Goal: Task Accomplishment & Management: Manage account settings

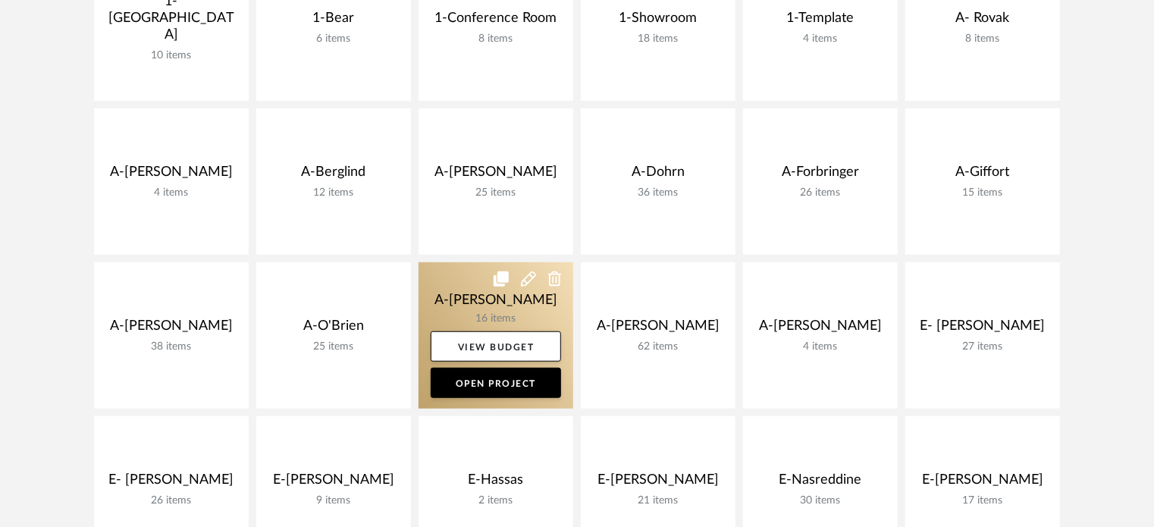
scroll to position [455, 0]
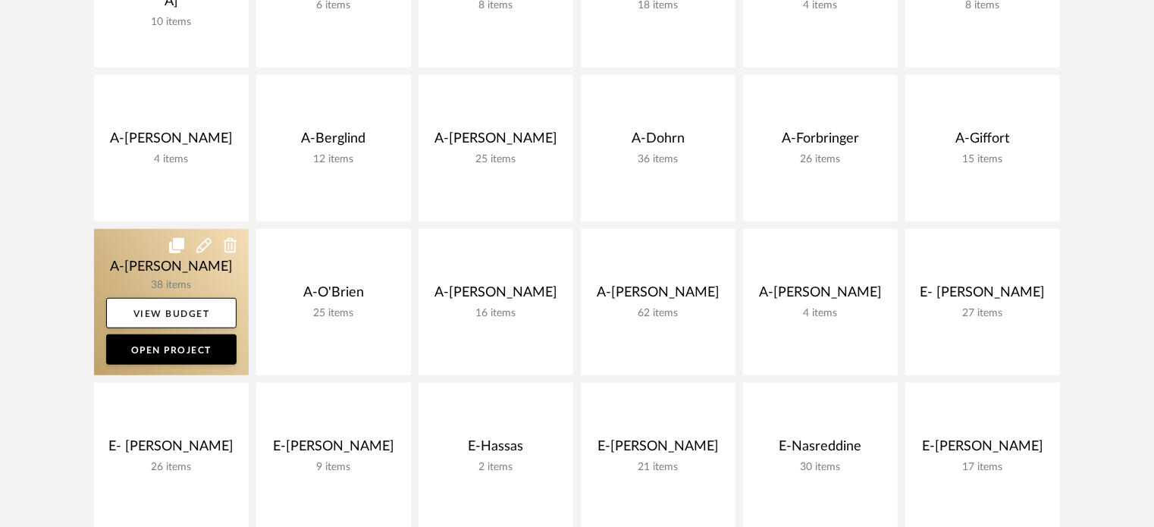
click at [108, 278] on link at bounding box center [171, 302] width 155 height 146
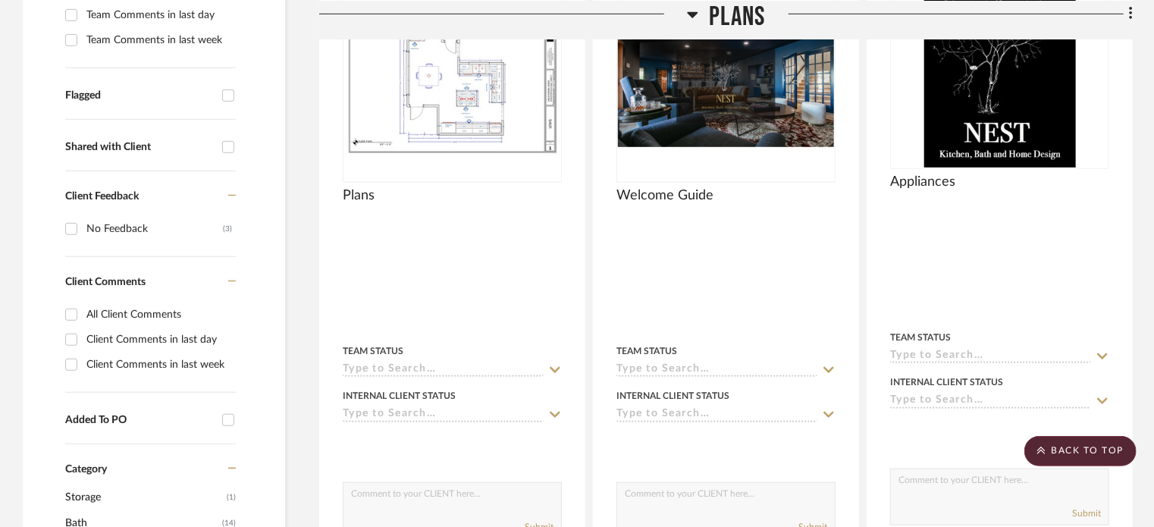
scroll to position [455, 0]
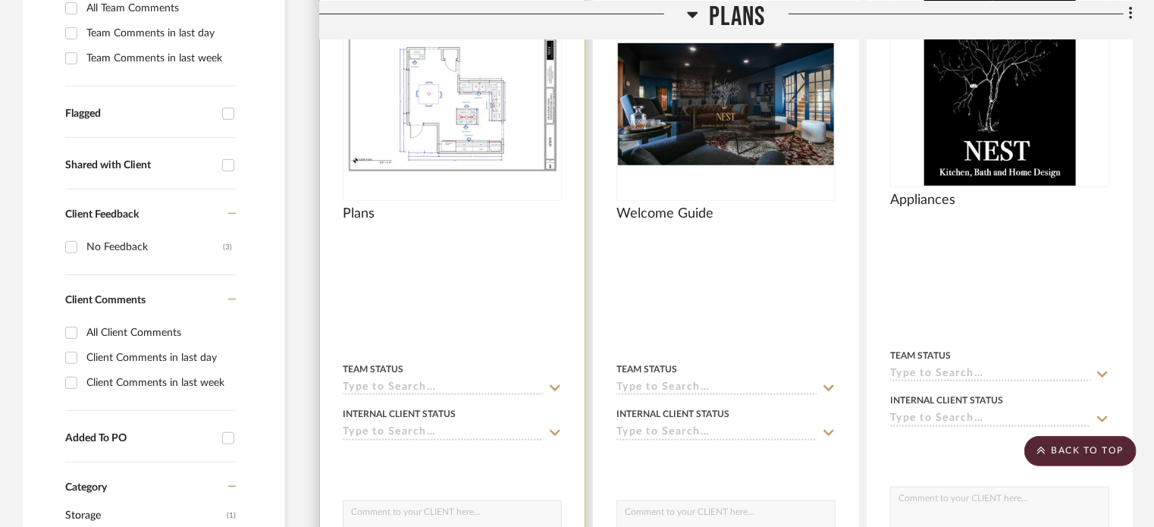
click at [472, 248] on div at bounding box center [452, 298] width 265 height 677
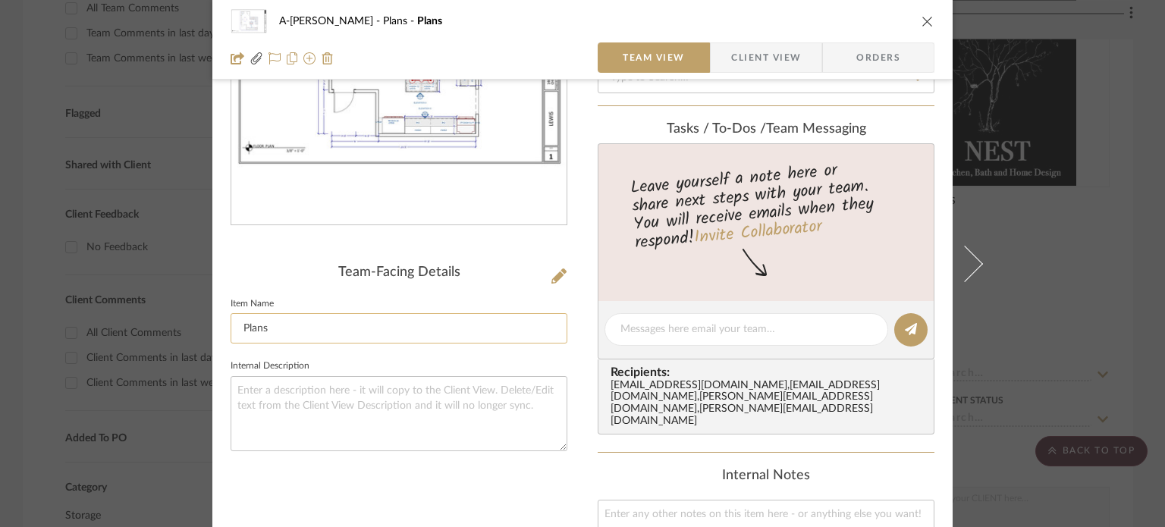
scroll to position [227, 0]
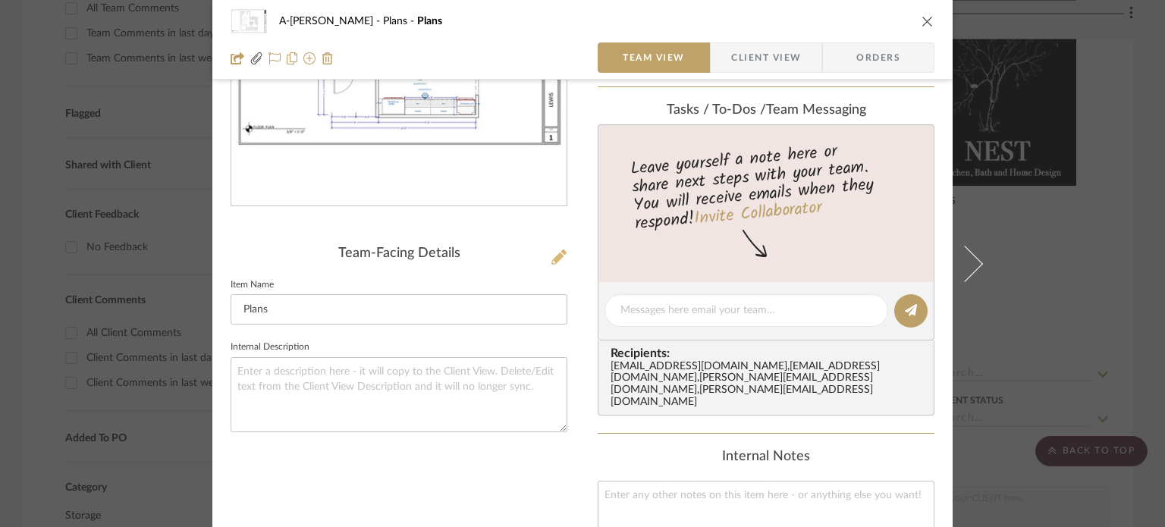
click at [551, 258] on icon at bounding box center [558, 256] width 15 height 15
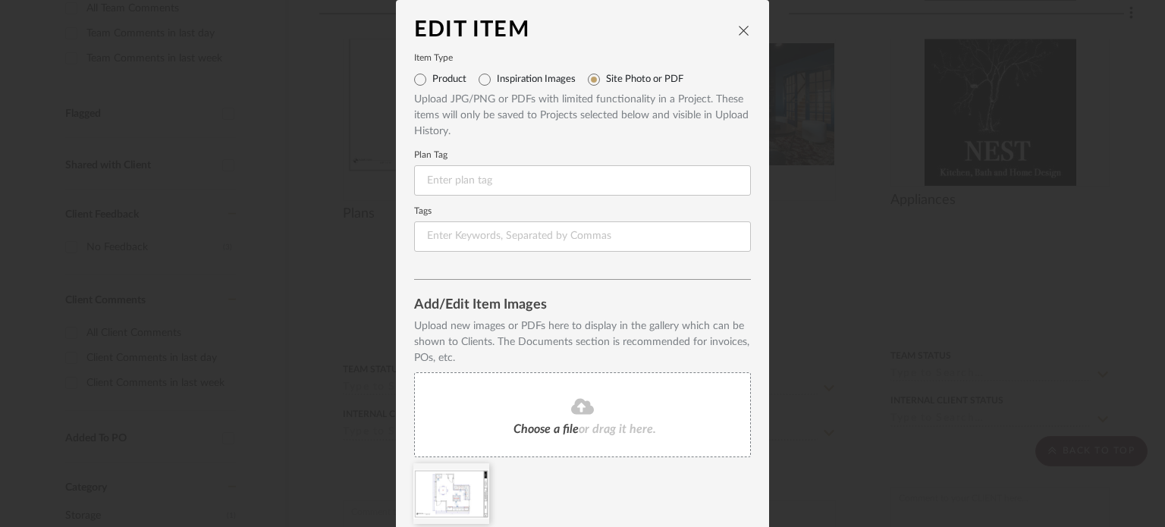
scroll to position [58, 0]
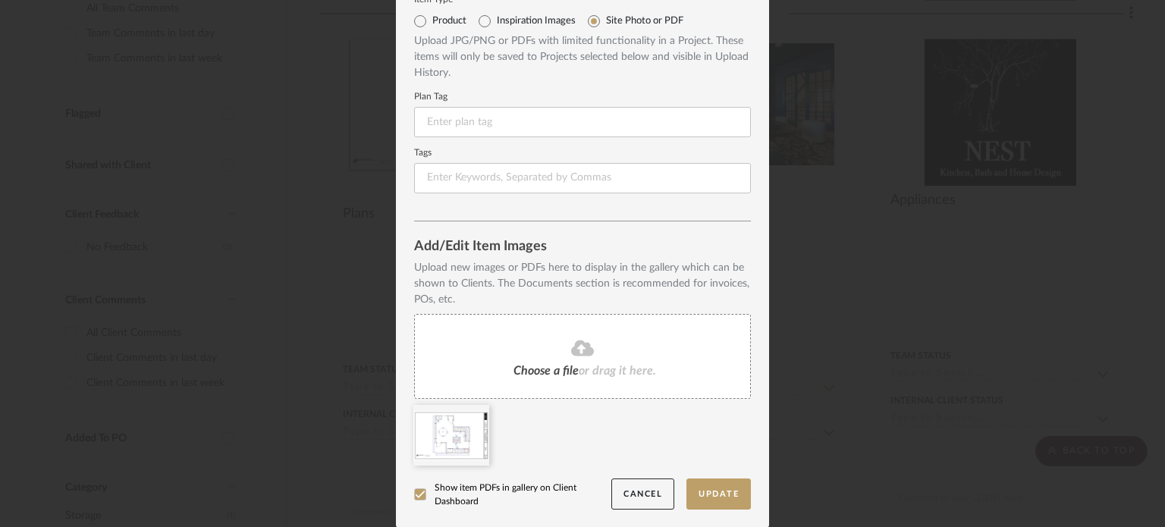
click at [568, 327] on div "Choose a file or drag it here." at bounding box center [582, 356] width 337 height 85
click at [473, 414] on icon at bounding box center [477, 415] width 11 height 12
click at [704, 496] on button "Update" at bounding box center [718, 493] width 64 height 31
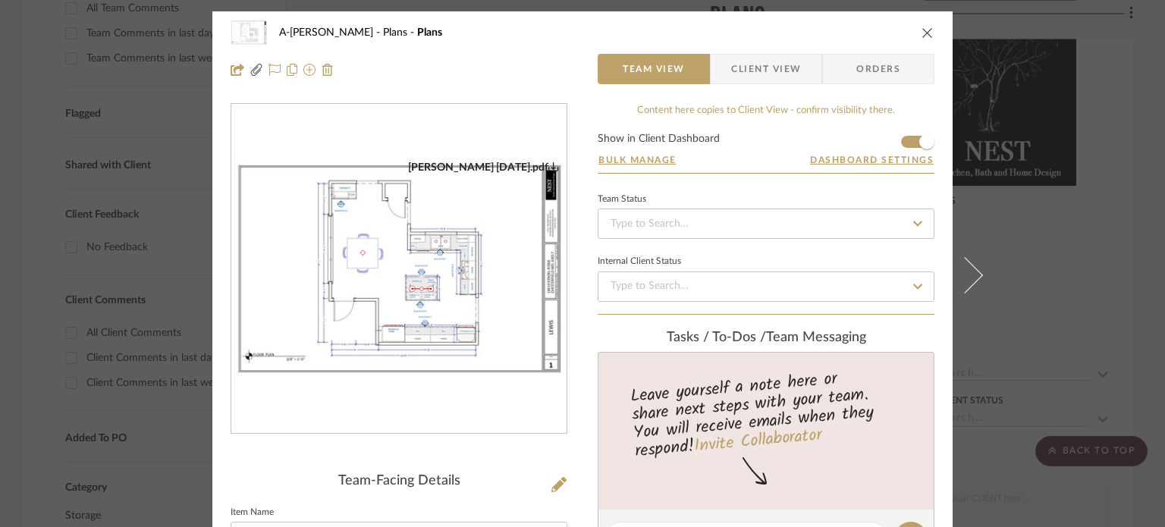
click at [754, 55] on span "Client View" at bounding box center [766, 69] width 70 height 30
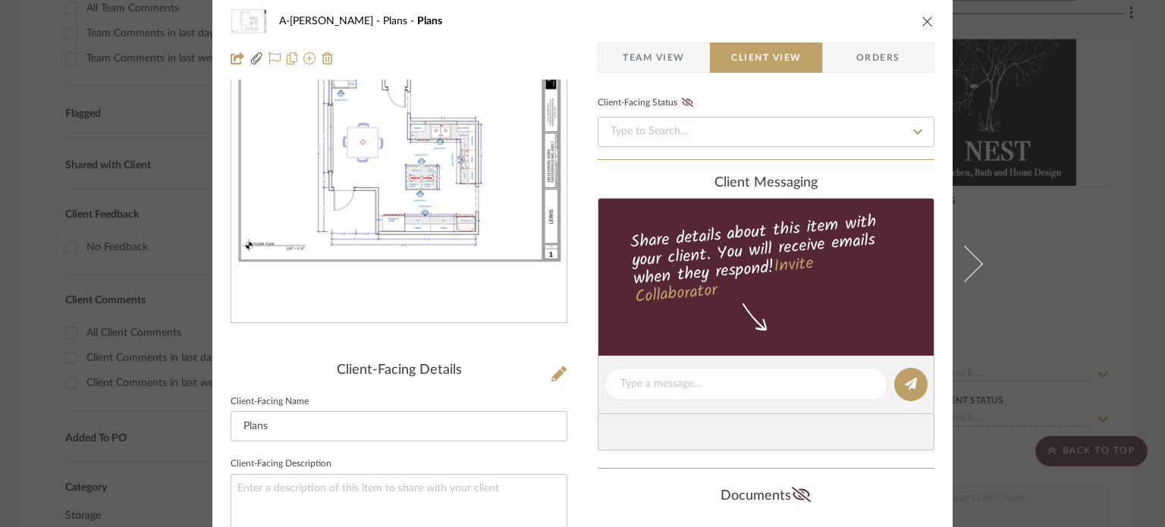
scroll to position [273, 0]
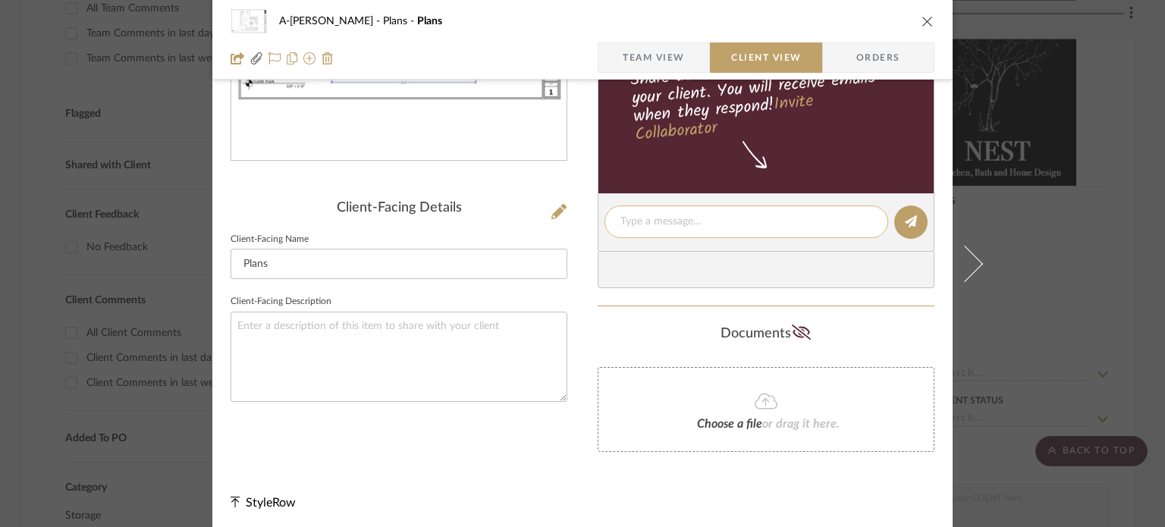
click at [663, 228] on div at bounding box center [746, 221] width 284 height 33
click at [651, 227] on textarea at bounding box center [746, 222] width 252 height 16
type textarea "t"
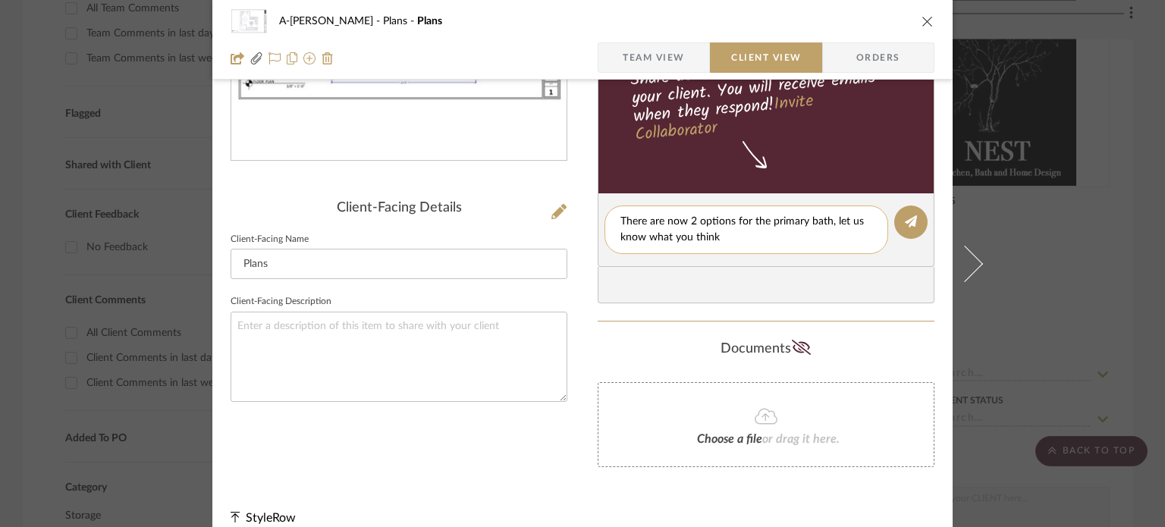
type textarea "There are now 2 options for the primary bath, let us know what you think!"
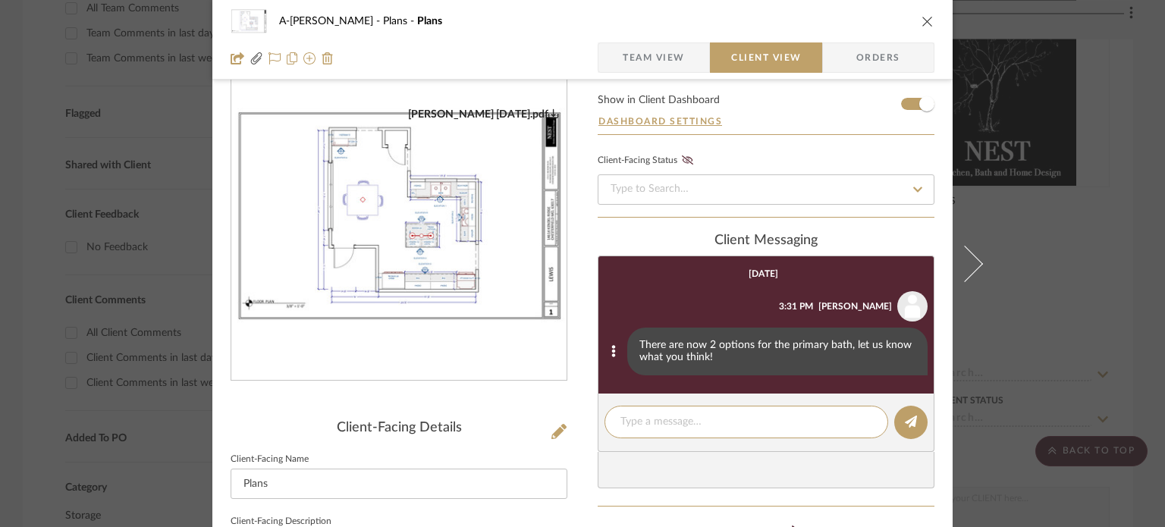
scroll to position [27, 0]
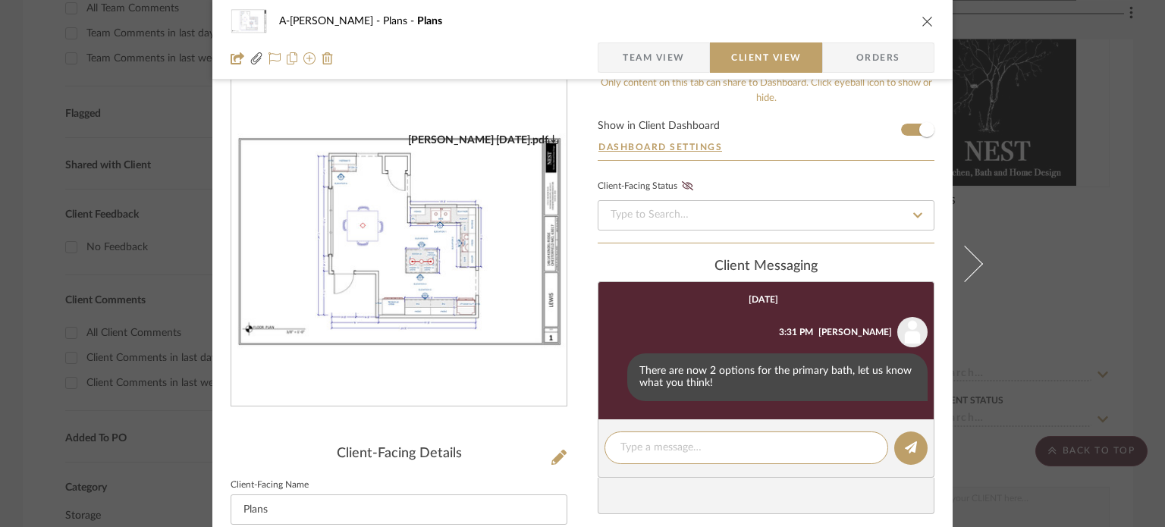
click at [1104, 290] on div "A-[PERSON_NAME] Plans Plans Team View Client View Orders [PERSON_NAME] [DATE].p…" at bounding box center [582, 263] width 1165 height 527
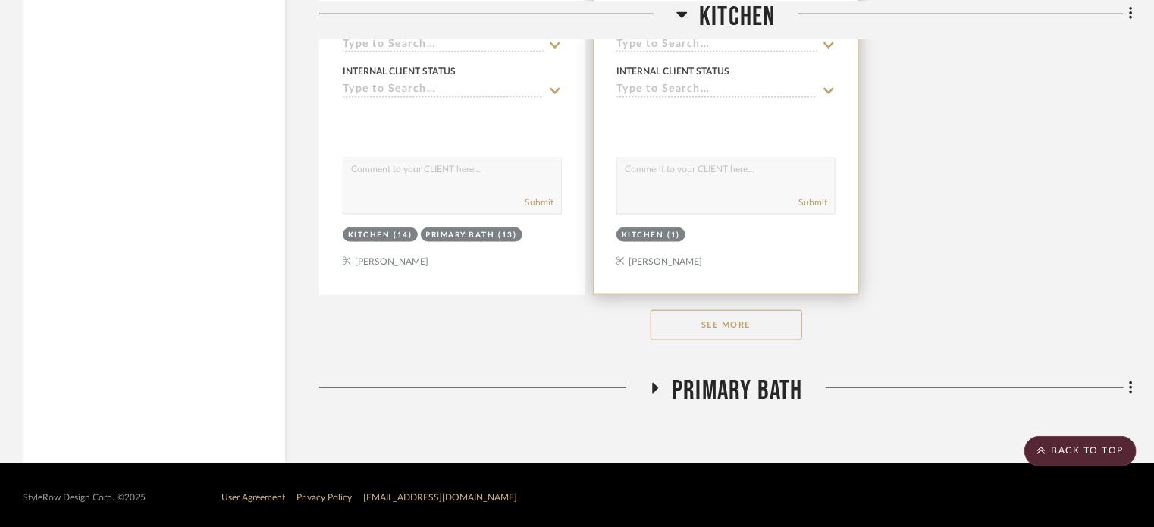
scroll to position [3577, 0]
